Goal: Task Accomplishment & Management: Use online tool/utility

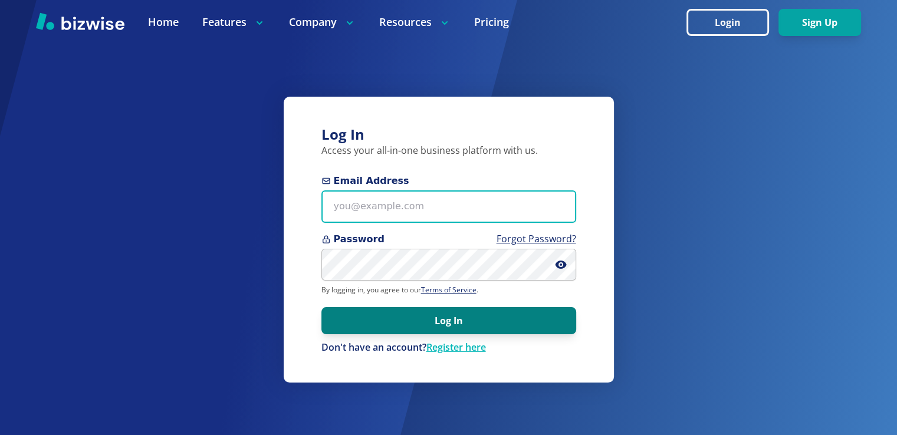
type input "[EMAIL_ADDRESS][DOMAIN_NAME]"
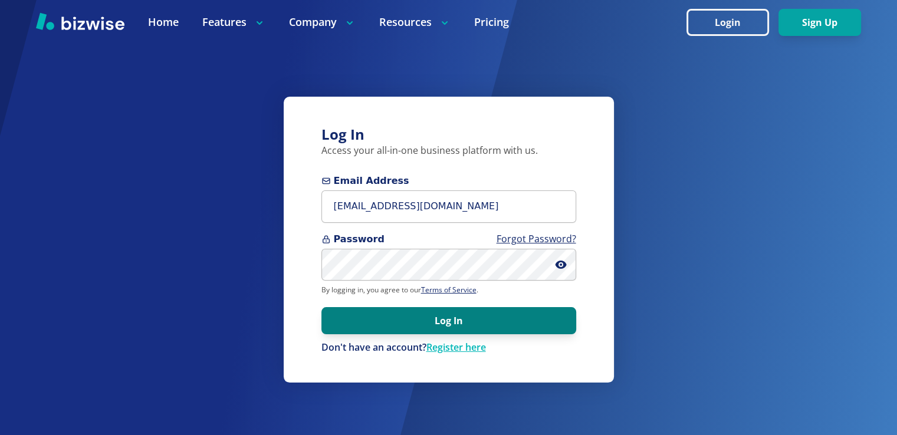
click at [533, 318] on button "Log In" at bounding box center [449, 320] width 255 height 27
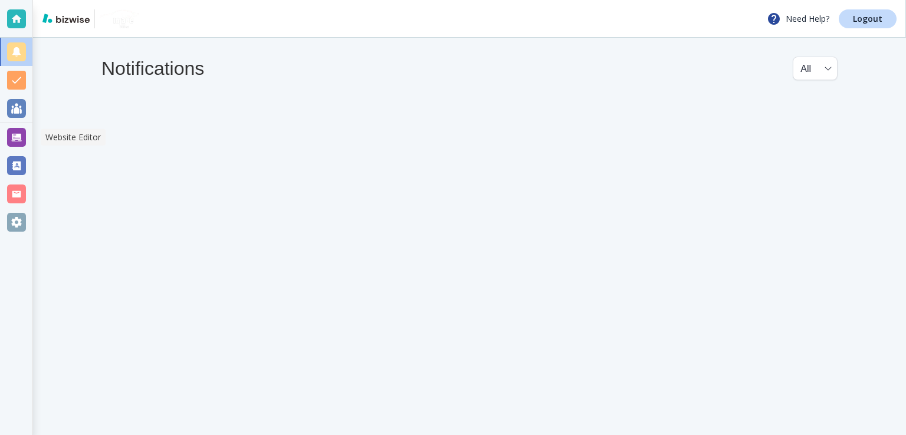
click at [13, 140] on div at bounding box center [16, 137] width 19 height 19
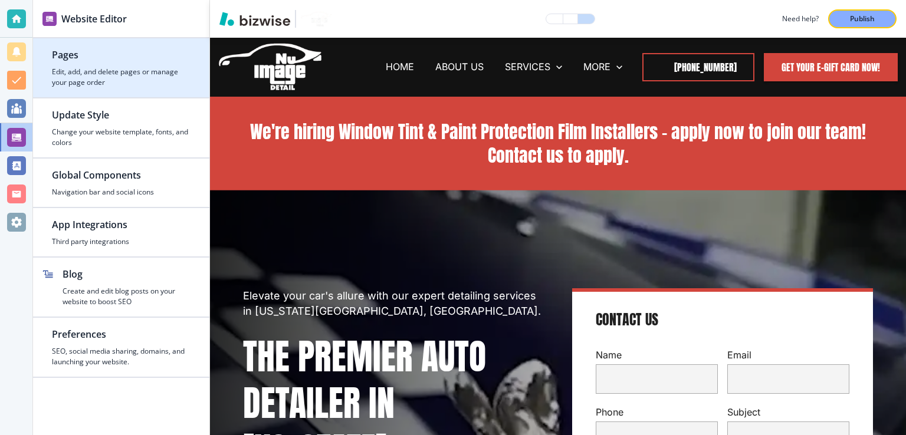
click at [76, 52] on h2 "Pages" at bounding box center [121, 55] width 139 height 14
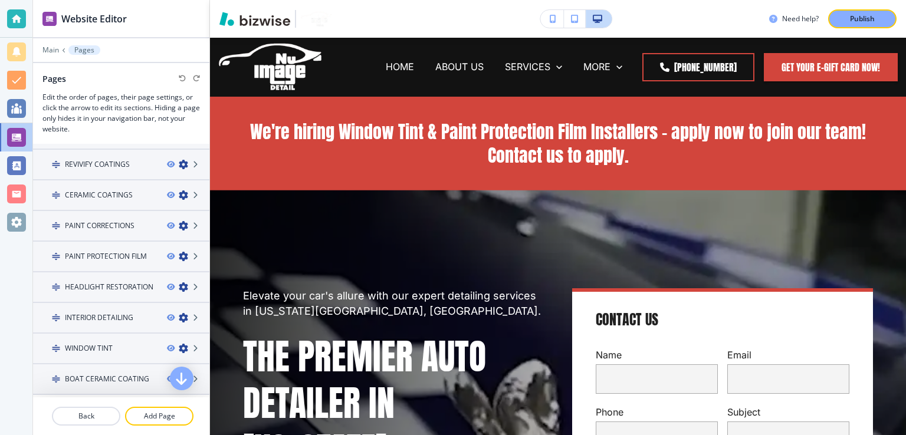
scroll to position [356, 0]
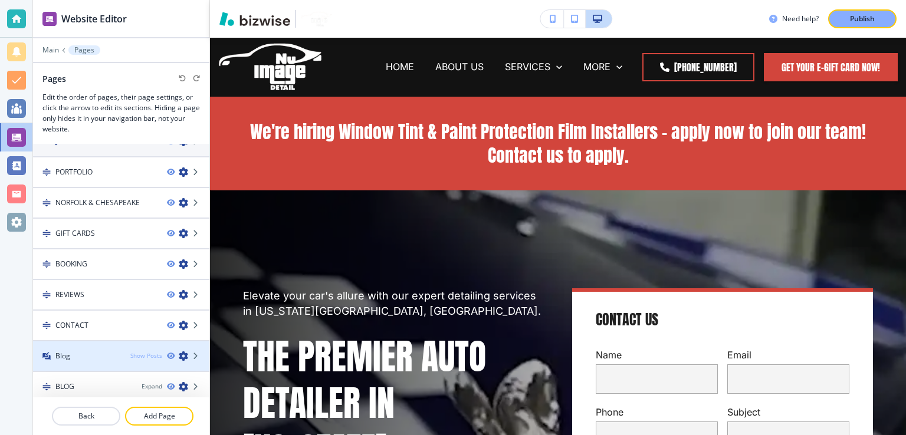
click at [146, 352] on div "Show Posts" at bounding box center [146, 356] width 32 height 9
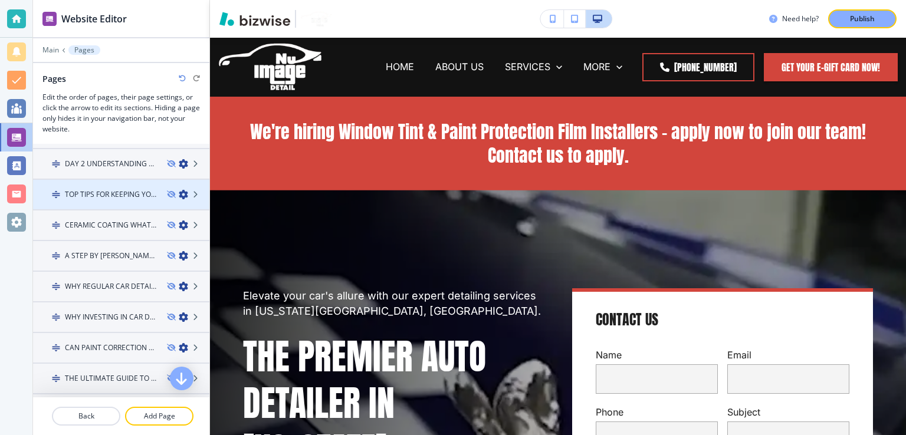
scroll to position [887, 0]
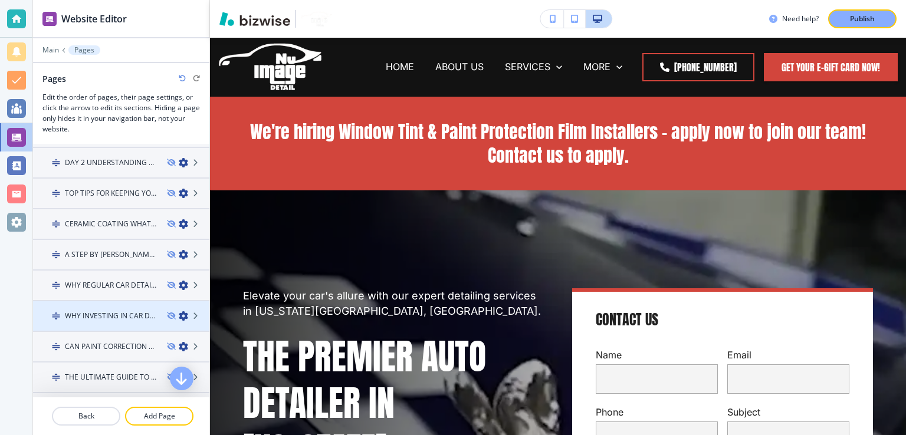
drag, startPoint x: 164, startPoint y: 274, endPoint x: 131, endPoint y: 315, distance: 52.9
click at [167, 282] on icon "button" at bounding box center [170, 285] width 7 height 7
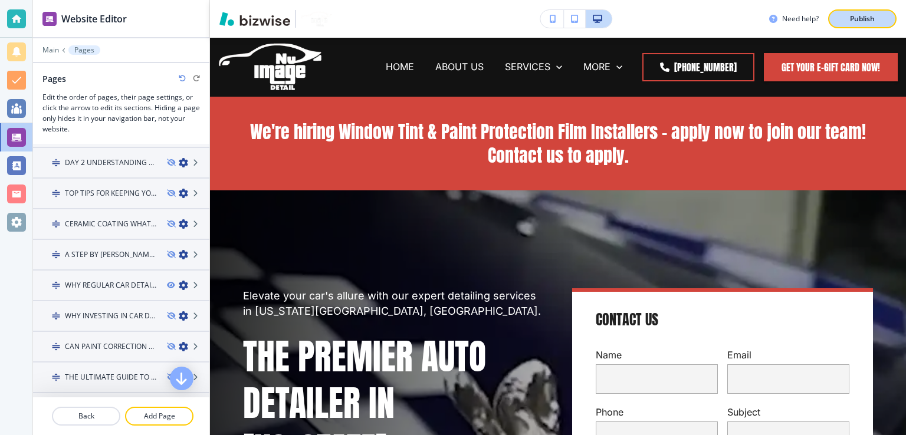
click at [854, 24] on button "Publish" at bounding box center [862, 18] width 68 height 19
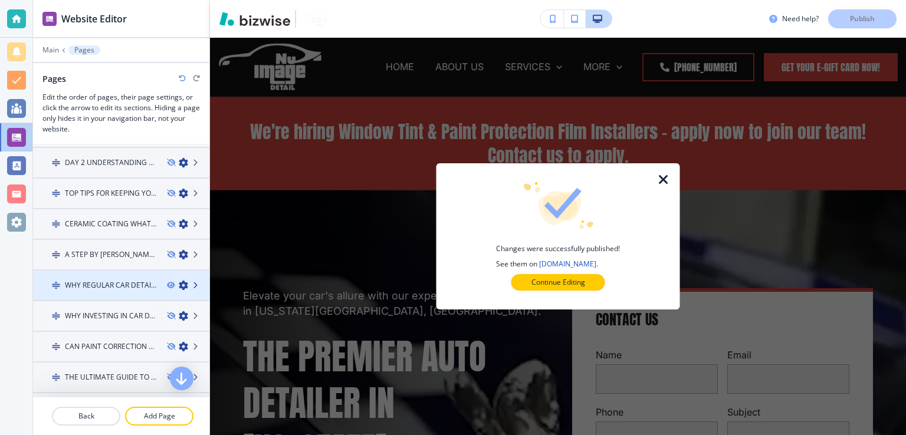
click at [193, 282] on icon at bounding box center [196, 285] width 7 height 7
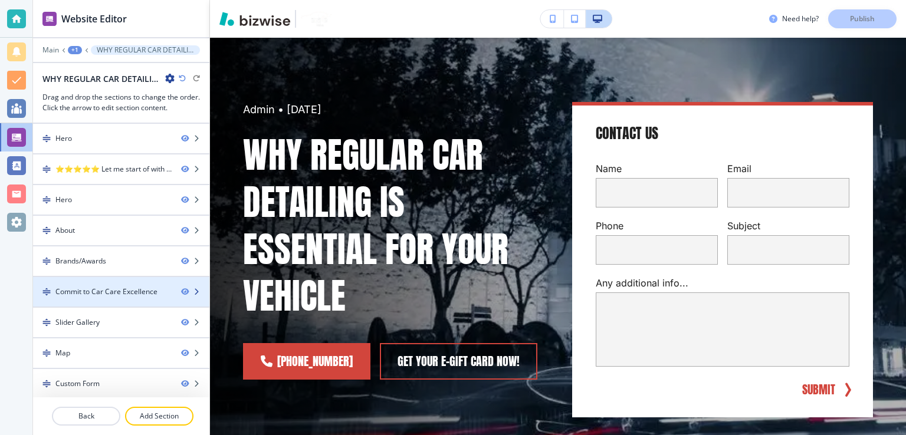
scroll to position [0, 0]
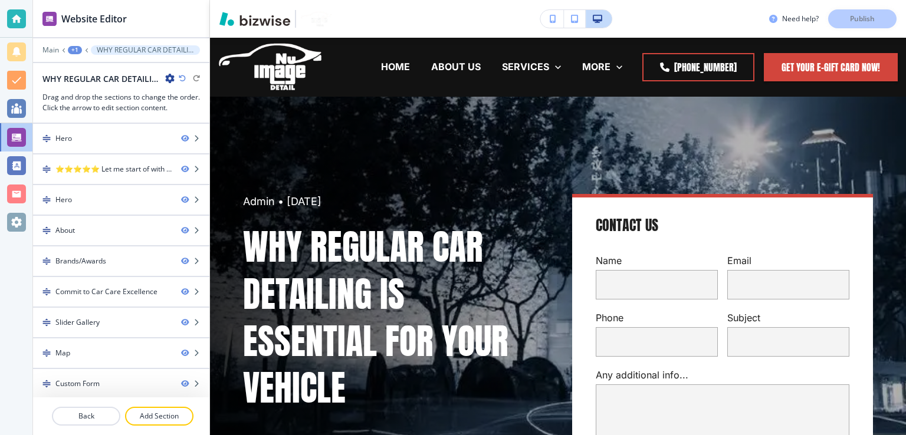
click at [166, 76] on icon "button" at bounding box center [169, 78] width 9 height 9
click at [170, 76] on icon "button" at bounding box center [169, 78] width 9 height 9
click at [183, 97] on p "Edit Page Settings" at bounding box center [203, 98] width 60 height 11
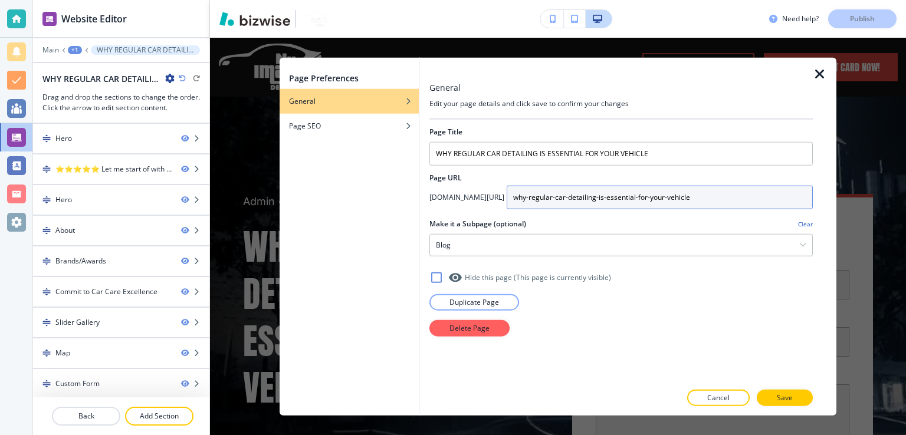
click at [684, 196] on input "why-regular-car-detailing-is-essential-for-your-vehicle" at bounding box center [660, 198] width 306 height 24
click at [47, 48] on p "Main" at bounding box center [50, 50] width 17 height 8
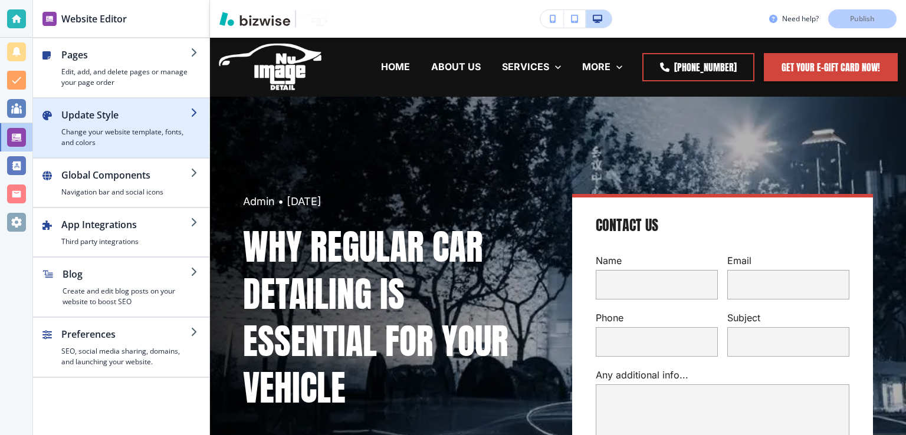
drag, startPoint x: 116, startPoint y: 286, endPoint x: 123, endPoint y: 133, distance: 153.6
click at [123, 136] on div "Pages Edit, add, and delete pages or manage your page order Update Style Change…" at bounding box center [121, 208] width 176 height 340
click at [123, 133] on h4 "Change your website template, fonts, and colors" at bounding box center [125, 137] width 129 height 21
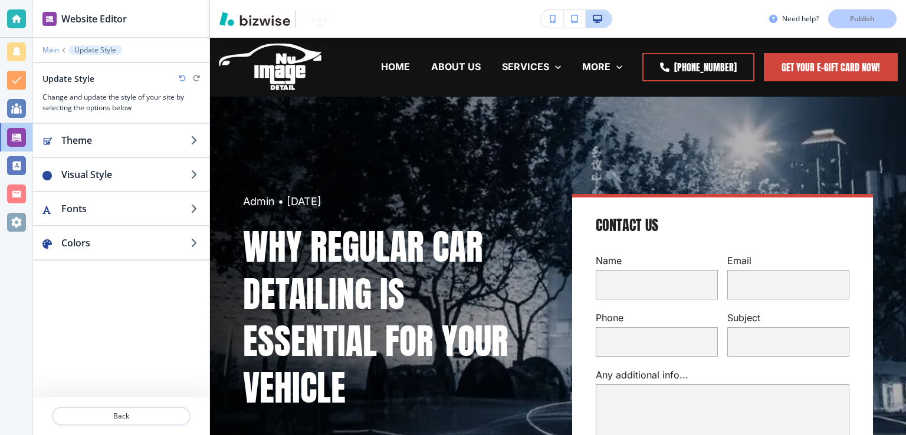
click at [47, 51] on p "Main" at bounding box center [50, 50] width 17 height 8
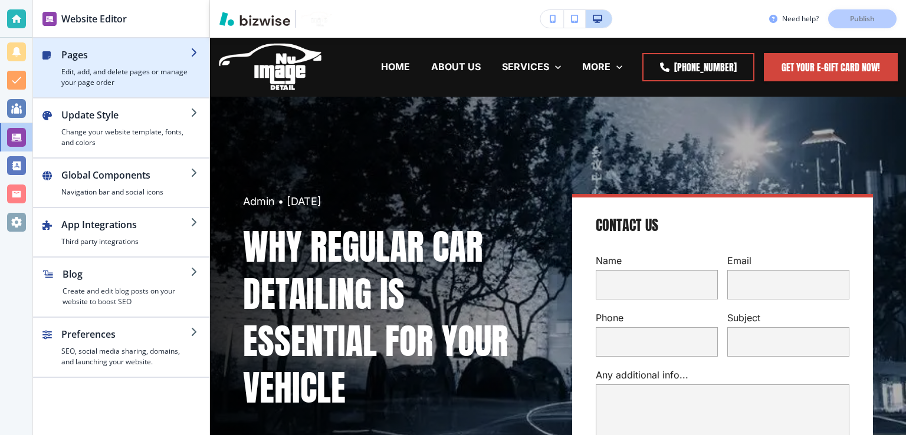
drag, startPoint x: 97, startPoint y: 136, endPoint x: 74, endPoint y: 54, distance: 85.0
click at [74, 54] on div "Pages Edit, add, and delete pages or manage your page order Update Style Change…" at bounding box center [121, 208] width 176 height 340
click at [75, 54] on h2 "Pages" at bounding box center [125, 55] width 129 height 14
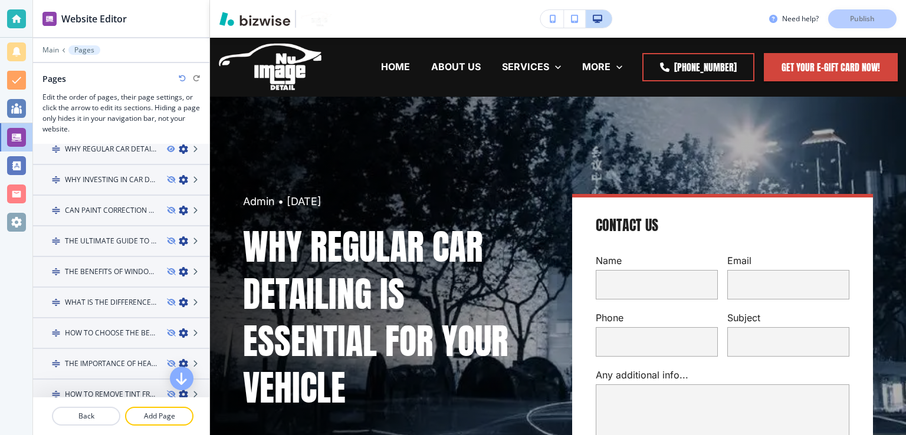
scroll to position [1003, 0]
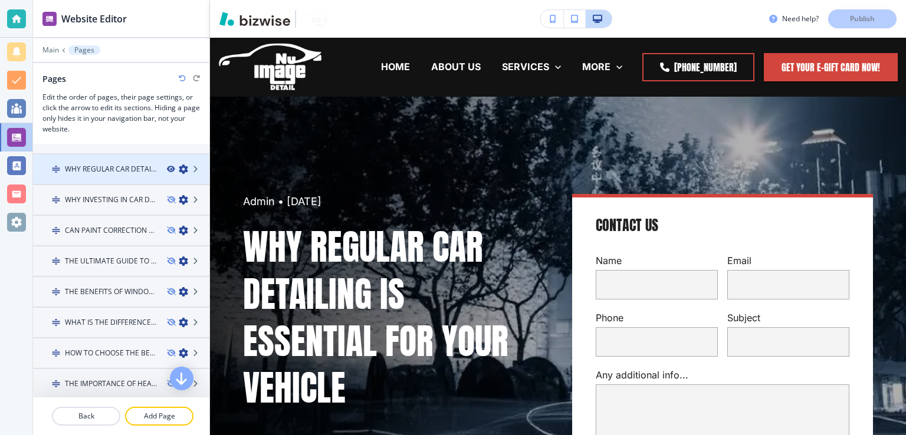
click at [167, 166] on icon "button" at bounding box center [170, 169] width 7 height 7
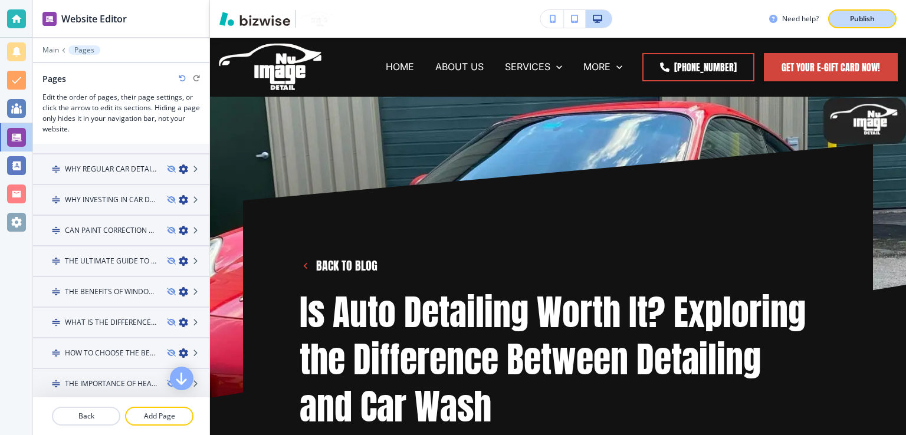
click at [863, 15] on p "Publish" at bounding box center [862, 19] width 25 height 11
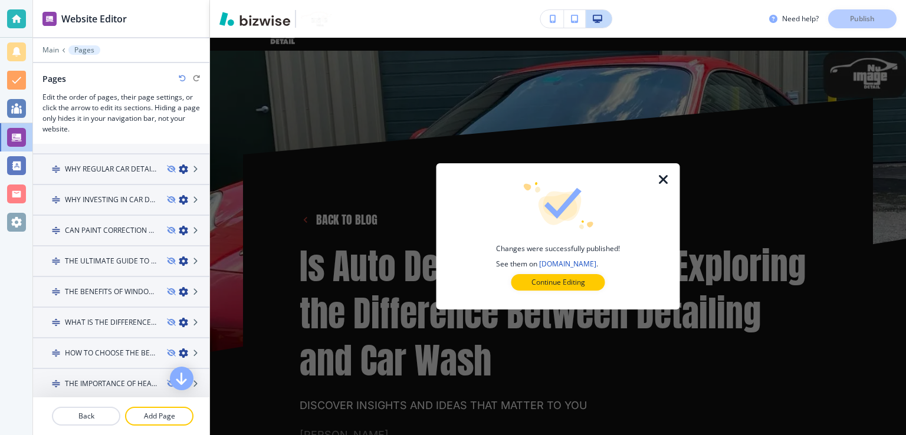
scroll to position [236, 0]
